Goal: Use online tool/utility: Utilize a website feature to perform a specific function

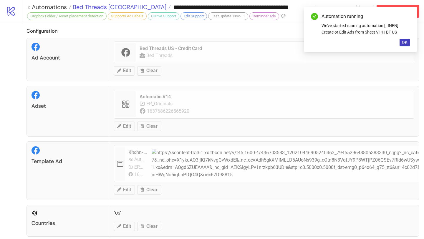
click at [106, 8] on span "Bed Threads [GEOGRAPHIC_DATA]" at bounding box center [118, 7] width 95 height 8
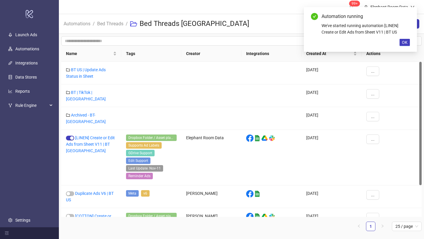
click at [106, 26] on span "Bed Threads" at bounding box center [110, 23] width 26 height 7
click at [106, 24] on link "Bed Threads" at bounding box center [110, 23] width 29 height 6
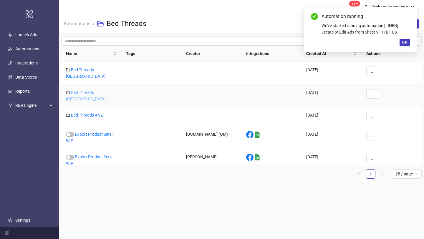
click at [96, 90] on link "Bed Threads [GEOGRAPHIC_DATA]" at bounding box center [86, 95] width 40 height 11
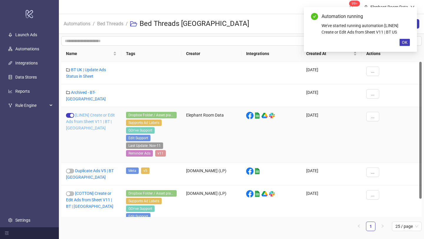
click at [103, 118] on link "[LINEN] Create or Edit Ads from Sheet V11 | BT | [GEOGRAPHIC_DATA]" at bounding box center [90, 122] width 49 height 18
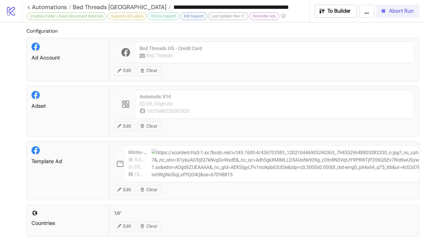
type input "**********"
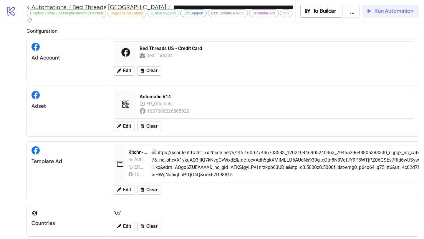
click at [397, 14] on span "Run Automation" at bounding box center [393, 11] width 39 height 7
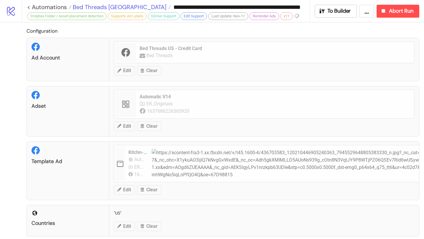
click at [105, 5] on span "Bed Threads [GEOGRAPHIC_DATA]" at bounding box center [118, 7] width 95 height 8
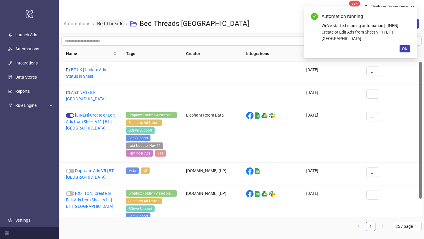
click at [107, 24] on link "Bed Threads" at bounding box center [110, 23] width 29 height 6
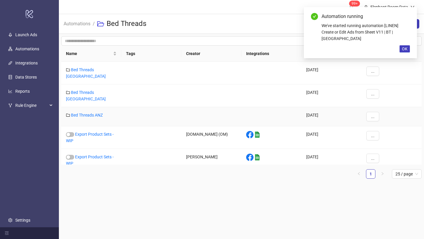
click at [96, 107] on div "Bed Threads ANZ" at bounding box center [91, 116] width 60 height 19
click at [96, 113] on link "Bed Threads ANZ" at bounding box center [87, 115] width 32 height 5
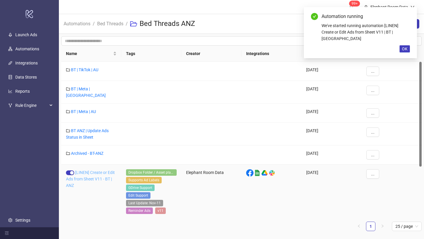
click at [95, 170] on link "[LINEN] Create or Edit Ads from Sheet V11 - BT | ANZ" at bounding box center [90, 179] width 49 height 18
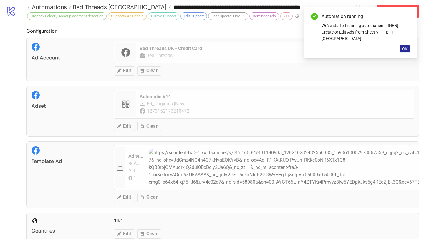
click at [405, 46] on span "OK" at bounding box center [404, 48] width 6 height 5
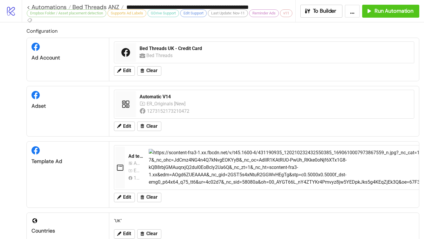
type input "**********"
click at [397, 10] on span "Run Automation" at bounding box center [393, 11] width 39 height 7
